Goal: Task Accomplishment & Management: Use online tool/utility

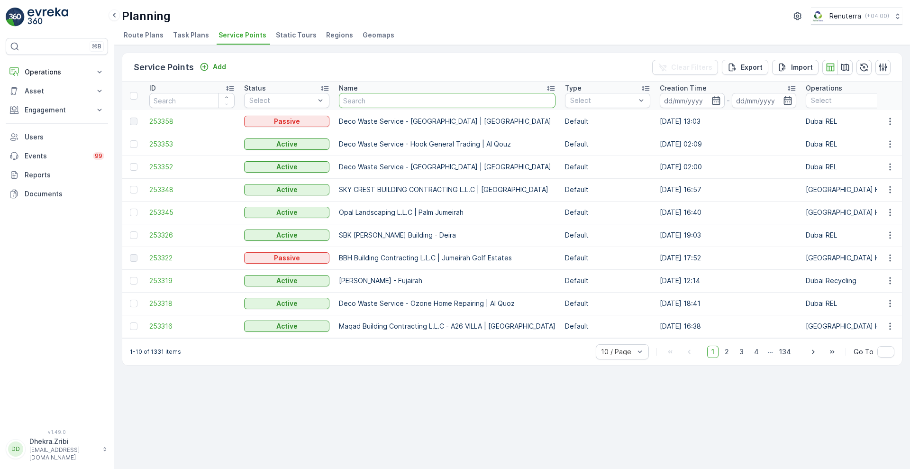
click at [359, 100] on input "text" at bounding box center [447, 100] width 217 height 15
type input "[PERSON_NAME]"
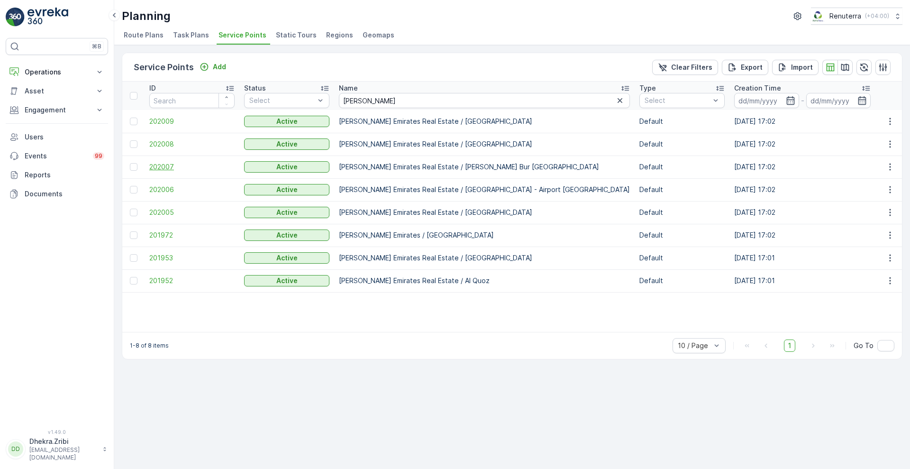
click at [160, 166] on span "202007" at bounding box center [191, 166] width 85 height 9
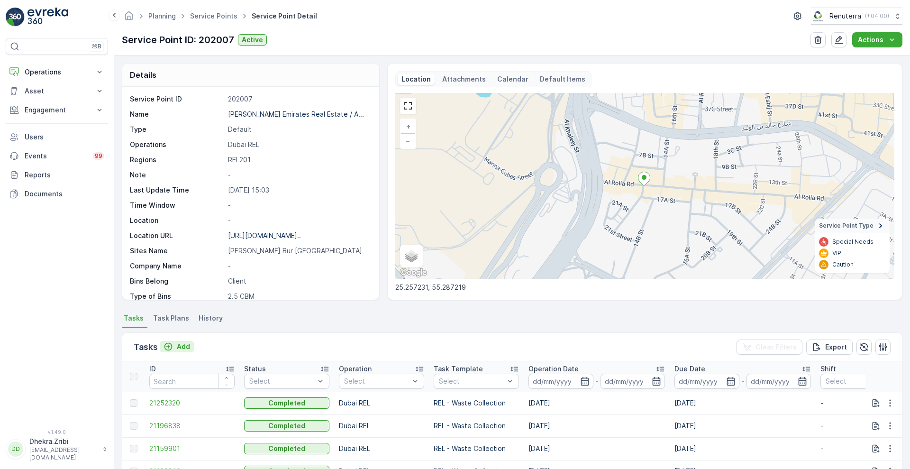
click at [181, 344] on p "Add" at bounding box center [183, 346] width 13 height 9
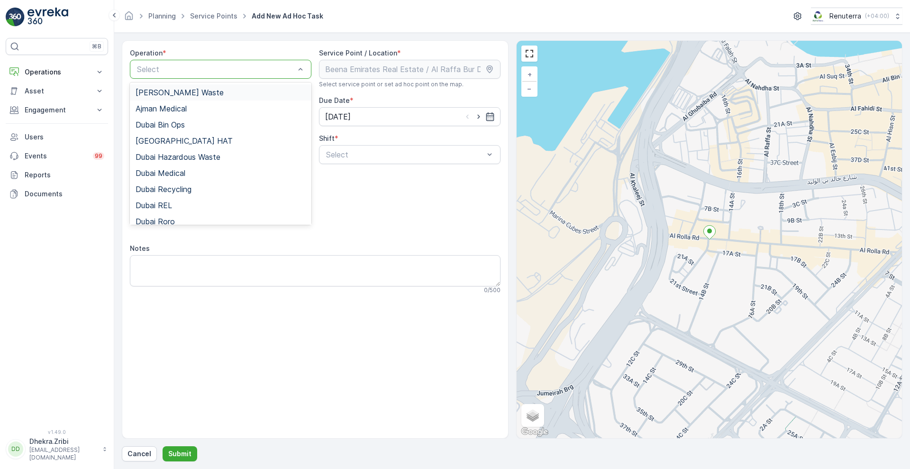
click at [257, 71] on div at bounding box center [216, 69] width 160 height 9
click at [180, 205] on div "Dubai REL" at bounding box center [221, 205] width 170 height 9
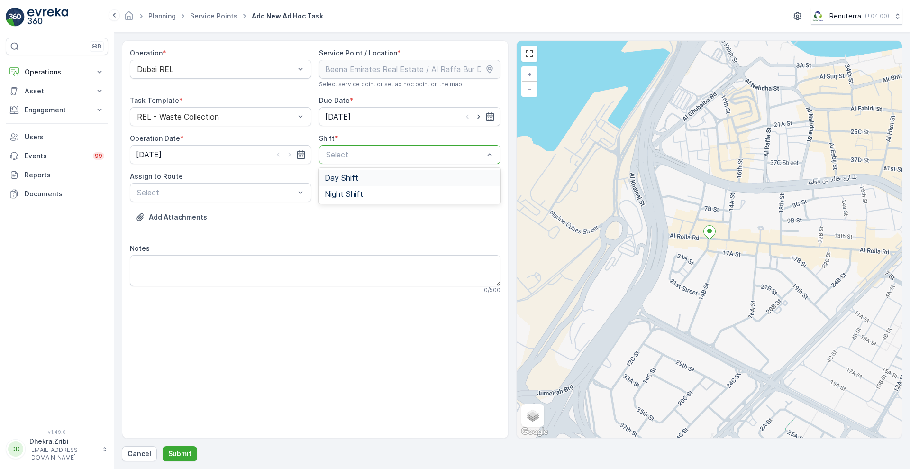
click at [372, 155] on div at bounding box center [405, 154] width 160 height 9
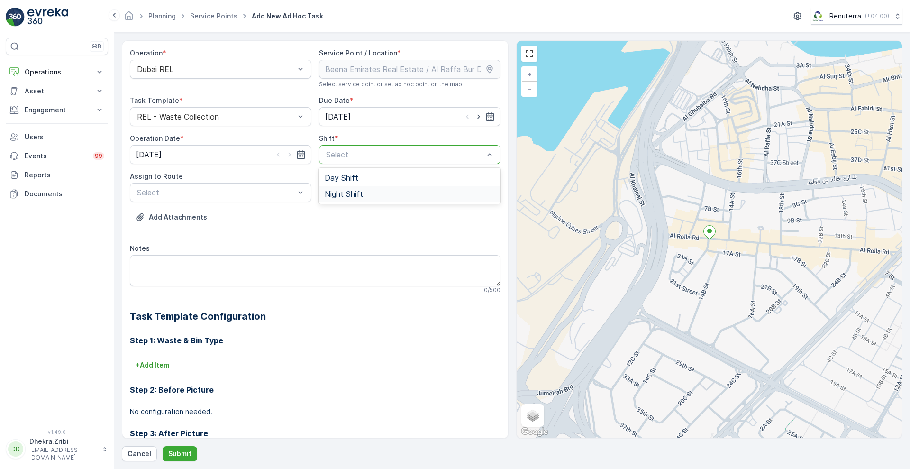
click at [348, 195] on span "Night Shift" at bounding box center [344, 194] width 38 height 9
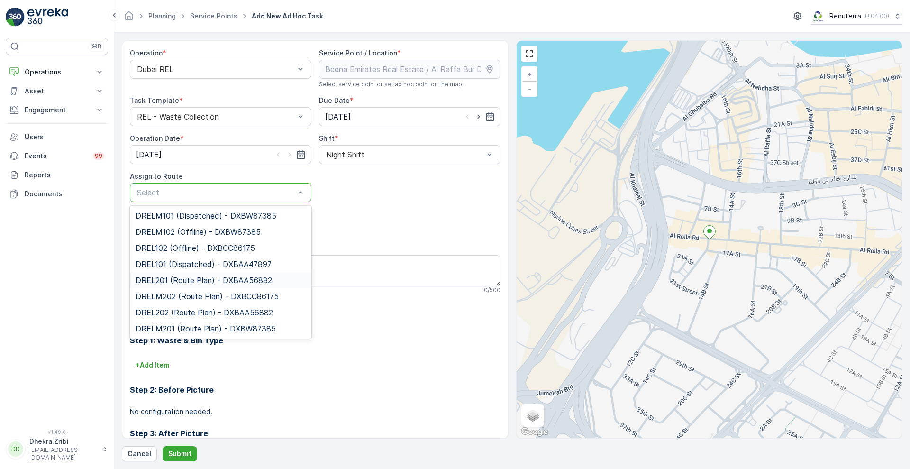
click at [222, 279] on span "DREL201 (Route Plan) - DXBAA56882" at bounding box center [204, 280] width 136 height 9
click at [273, 194] on div at bounding box center [216, 192] width 160 height 9
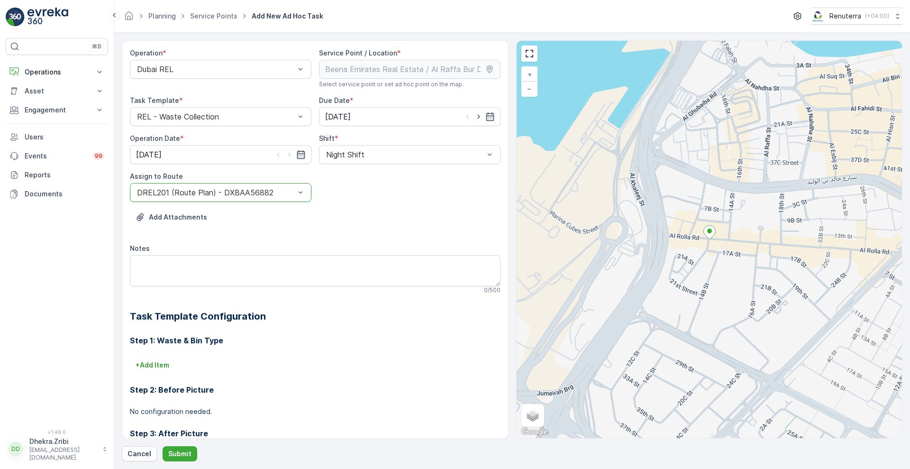
click at [273, 194] on div at bounding box center [216, 192] width 160 height 9
click at [182, 451] on p "Submit" at bounding box center [179, 453] width 23 height 9
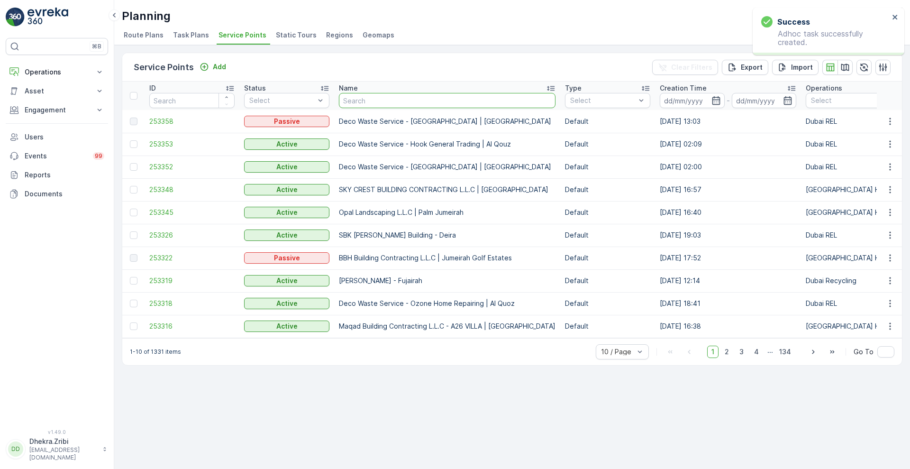
click at [378, 97] on input "text" at bounding box center [447, 100] width 217 height 15
type input "toranz"
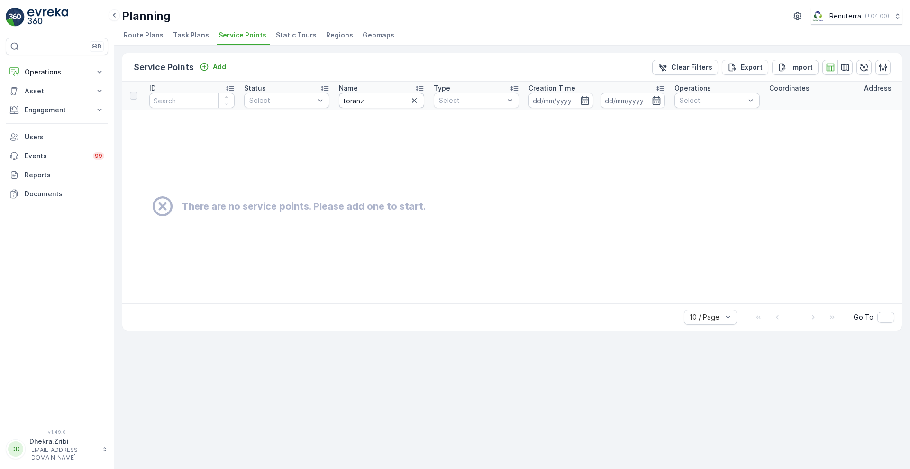
click at [378, 97] on input "toranz" at bounding box center [381, 100] width 85 height 15
type input "[PERSON_NAME]"
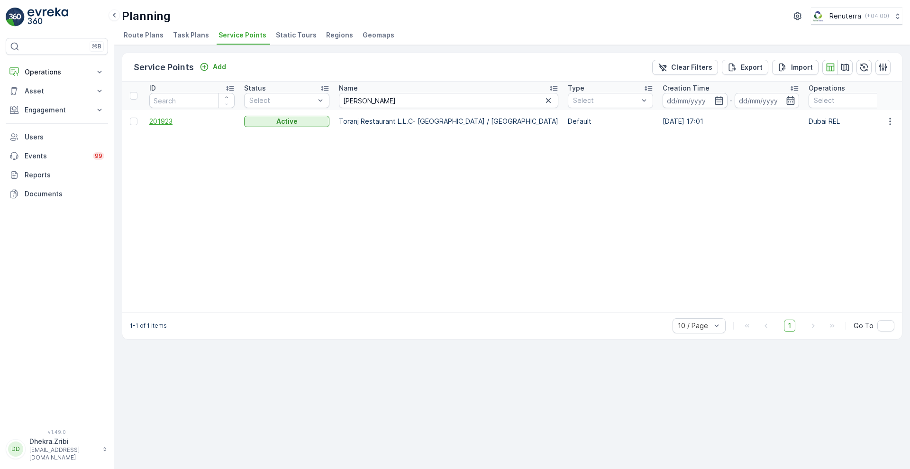
click at [166, 119] on span "201923" at bounding box center [191, 121] width 85 height 9
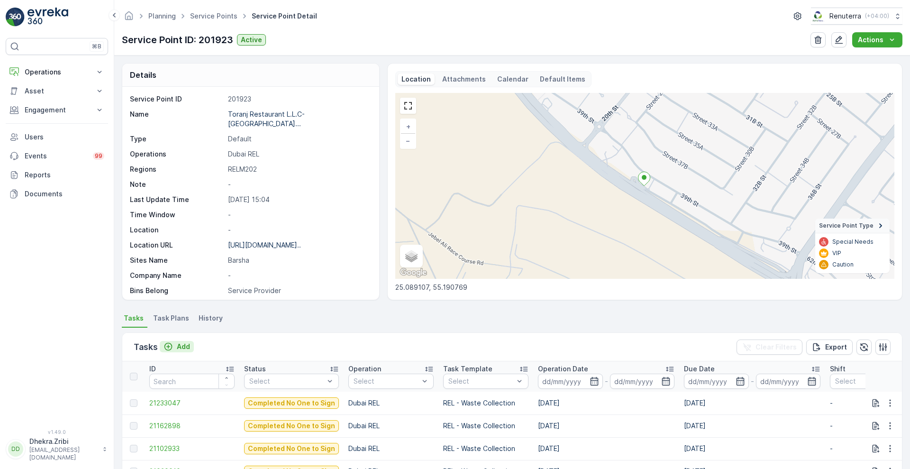
click at [186, 349] on p "Add" at bounding box center [183, 346] width 13 height 9
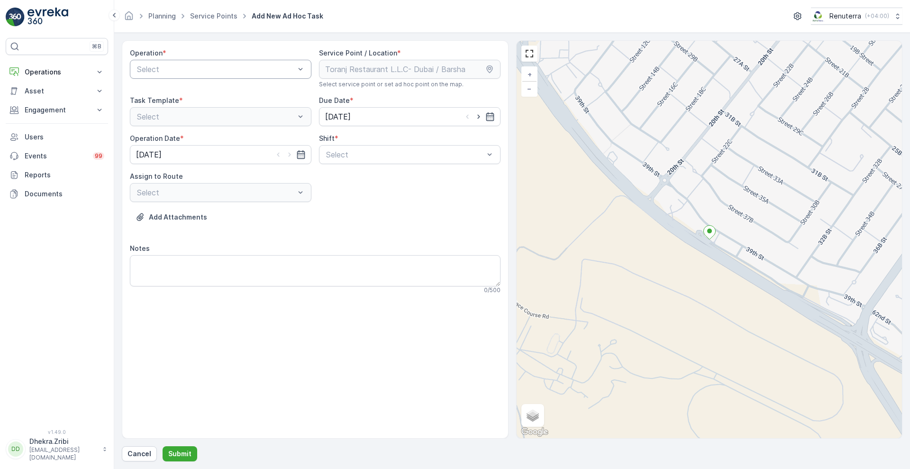
click at [250, 75] on div "Select" at bounding box center [221, 69] width 182 height 19
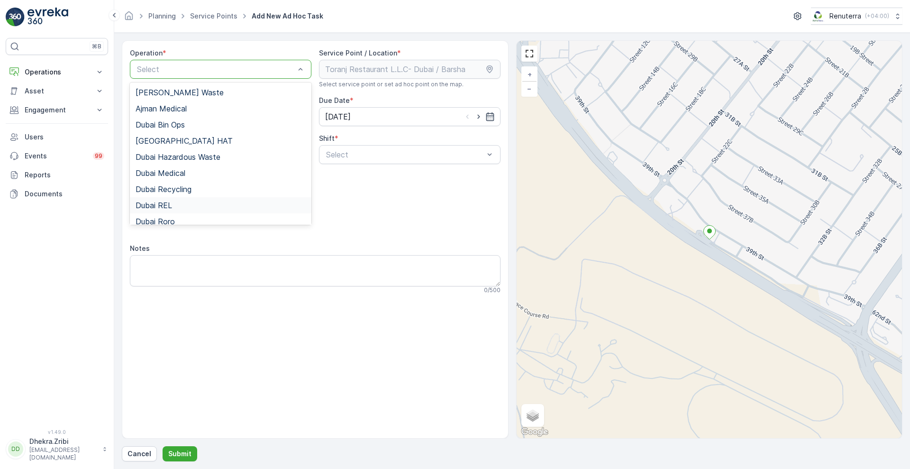
click at [173, 202] on div "Dubai REL" at bounding box center [221, 205] width 170 height 9
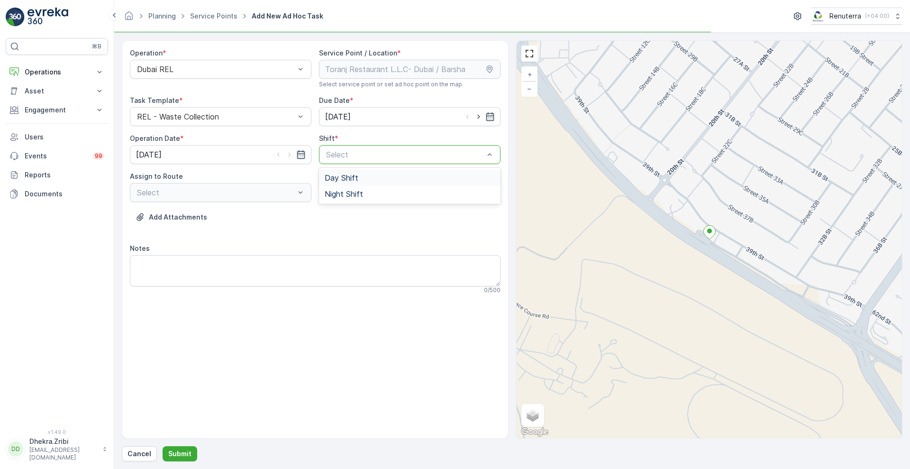
click at [359, 154] on div at bounding box center [405, 154] width 160 height 9
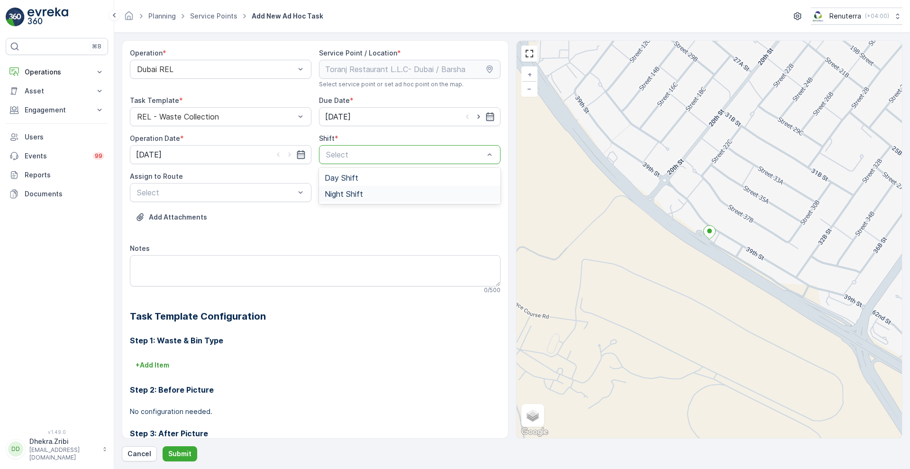
click at [340, 193] on span "Night Shift" at bounding box center [344, 194] width 38 height 9
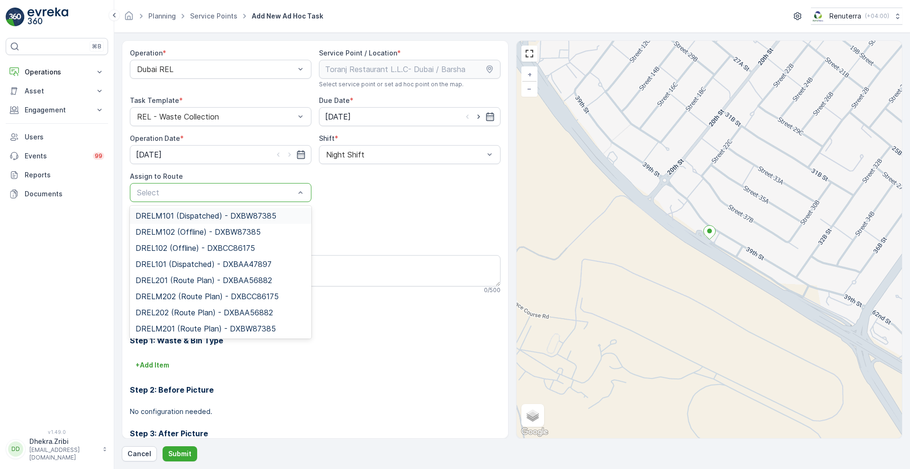
click at [272, 199] on div "Select" at bounding box center [221, 192] width 182 height 19
click at [193, 302] on div "DRELM202 (Route Plan) - DXBCC86175" at bounding box center [221, 296] width 182 height 16
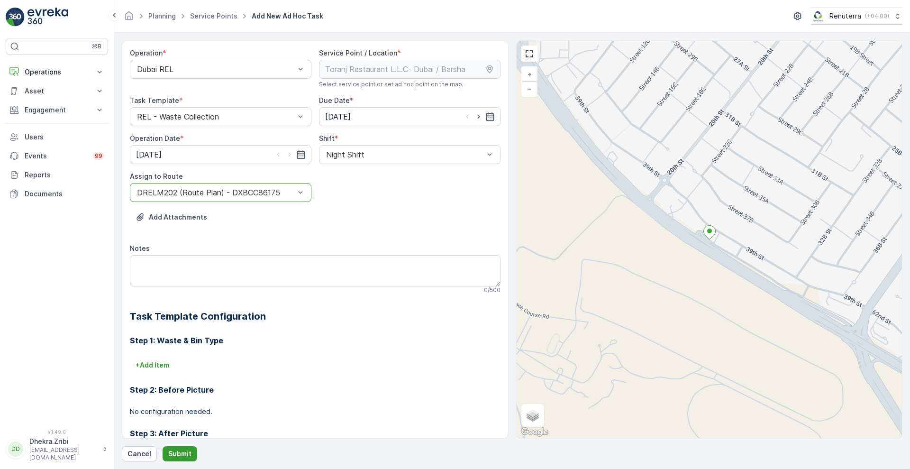
click at [168, 456] on p "Submit" at bounding box center [179, 453] width 23 height 9
